Goal: Information Seeking & Learning: Learn about a topic

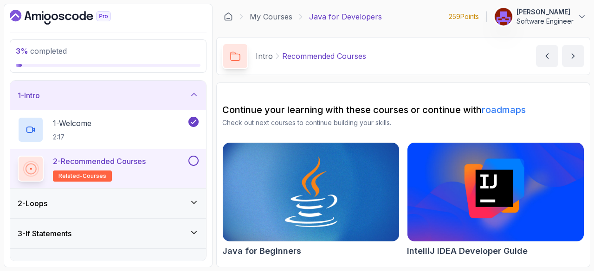
click at [402, 59] on div "Intro Recommended Courses Recommended Courses by nelson" at bounding box center [403, 56] width 374 height 38
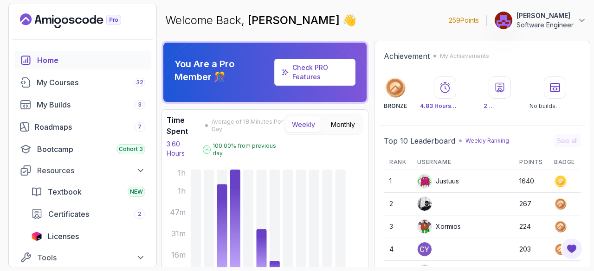
click at [116, 192] on div "Textbook NEW" at bounding box center [96, 191] width 97 height 11
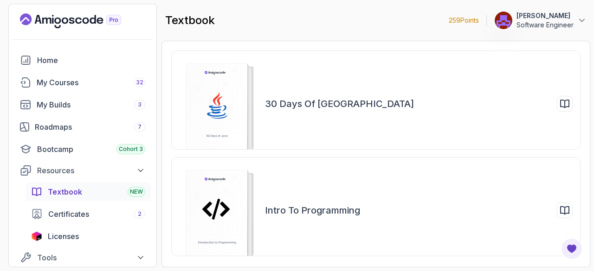
click at [344, 108] on div "30 Days of [GEOGRAPHIC_DATA]" at bounding box center [418, 104] width 307 height 16
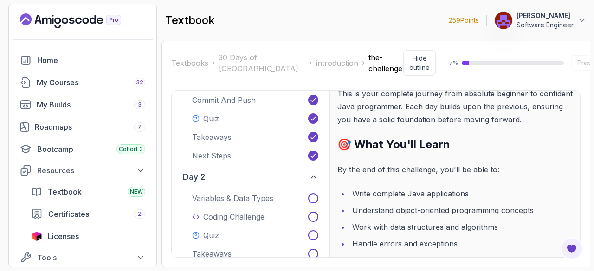
scroll to position [173, 0]
click at [264, 192] on p "Variables & Data Types" at bounding box center [232, 197] width 81 height 11
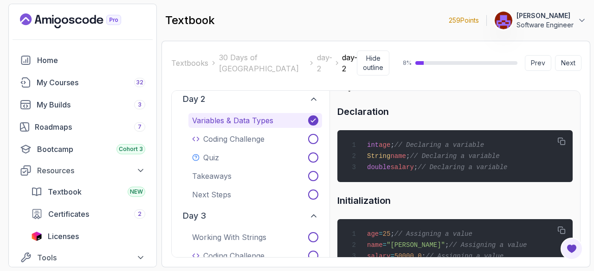
scroll to position [963, 0]
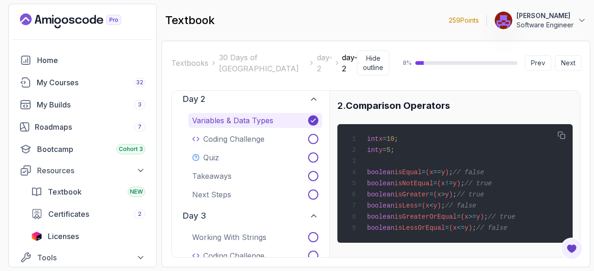
scroll to position [1451, 0]
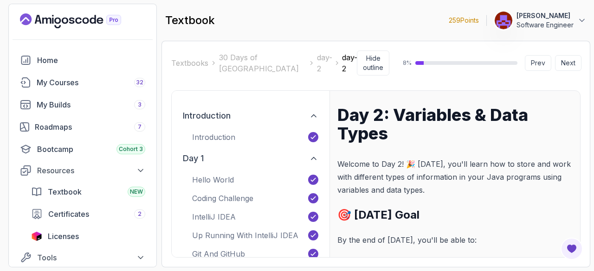
scroll to position [0, 1]
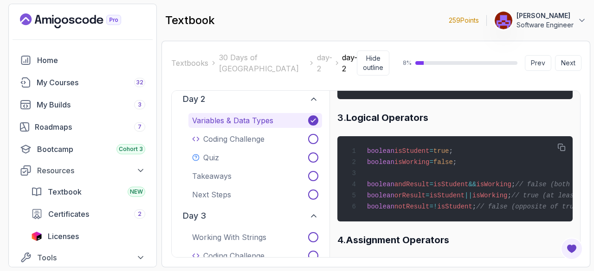
click at [561, 151] on icon "button" at bounding box center [560, 147] width 7 height 7
click at [530, 124] on h3 "3. Logical Operators" at bounding box center [454, 117] width 235 height 15
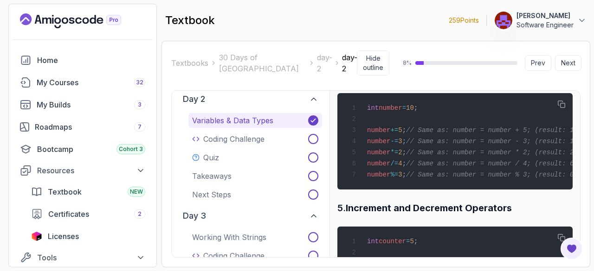
scroll to position [1760, 0]
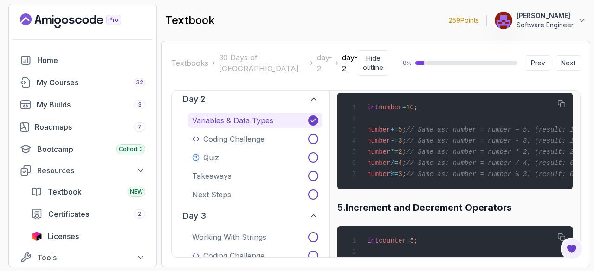
click at [562, 108] on icon "button" at bounding box center [560, 103] width 7 height 7
